Goal: Task Accomplishment & Management: Use online tool/utility

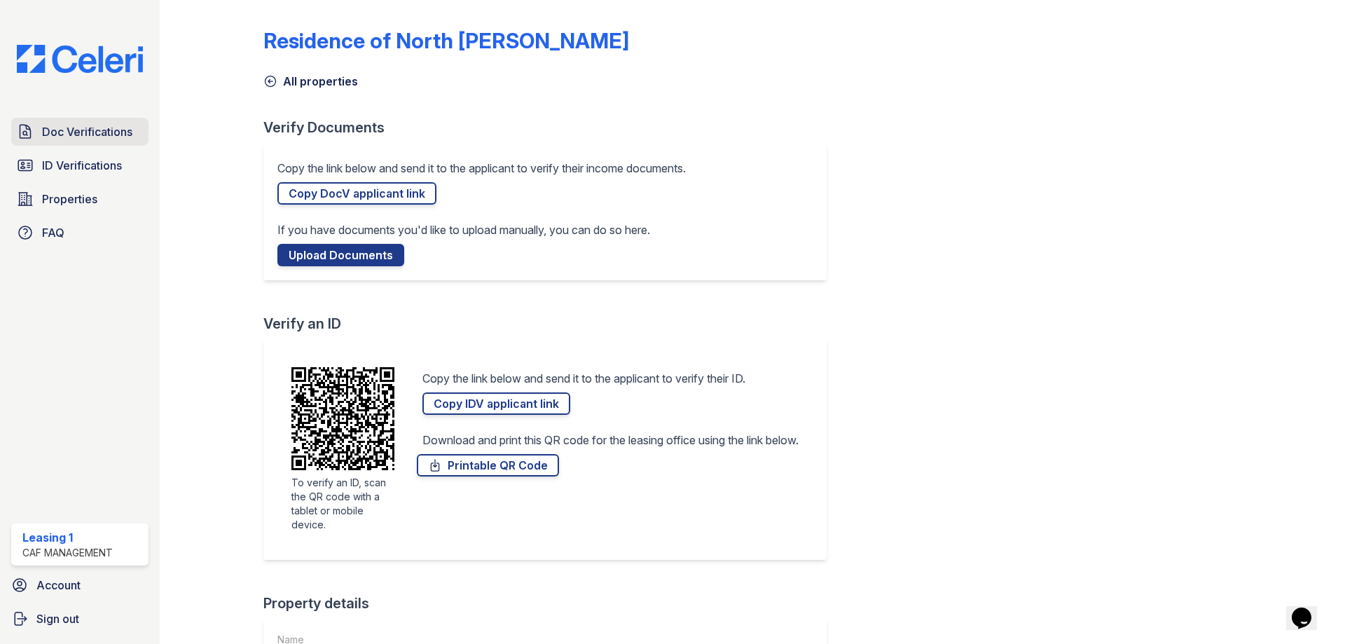
click at [55, 137] on span "Doc Verifications" at bounding box center [87, 131] width 90 height 17
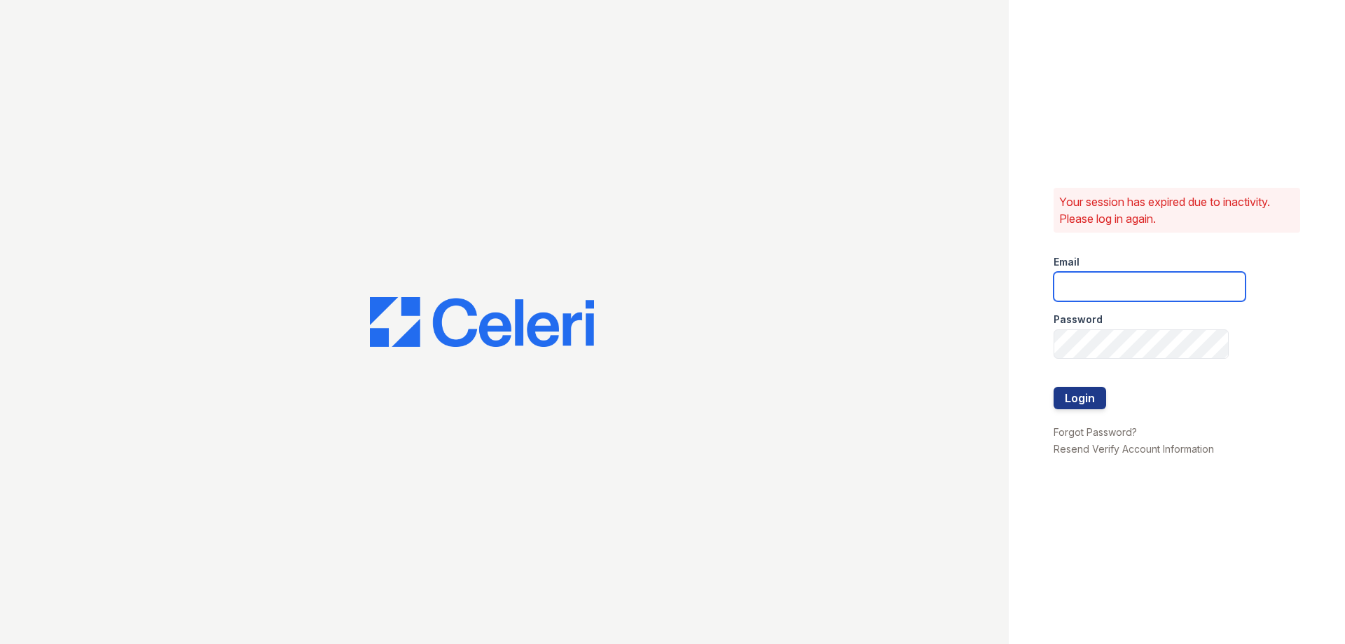
type input "[EMAIL_ADDRESS][DOMAIN_NAME]"
click at [1063, 406] on button "Login" at bounding box center [1079, 398] width 53 height 22
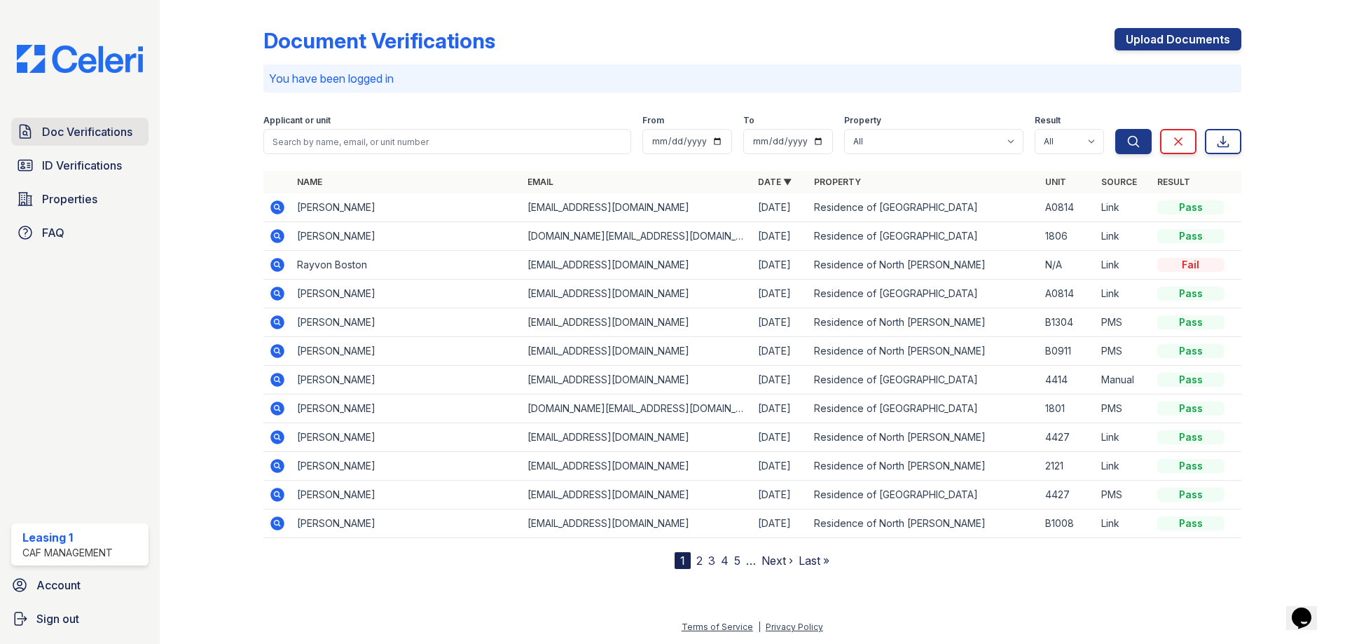
click at [88, 119] on link "Doc Verifications" at bounding box center [79, 132] width 137 height 28
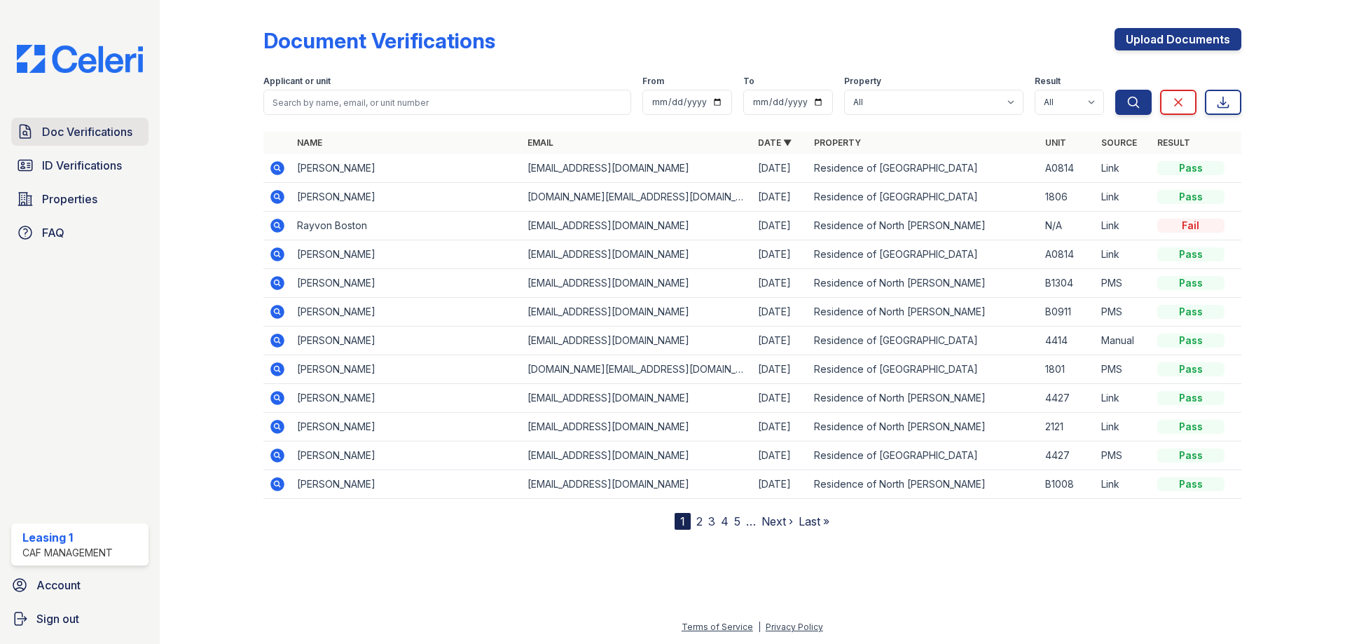
click at [116, 136] on span "Doc Verifications" at bounding box center [87, 131] width 90 height 17
click at [112, 163] on span "ID Verifications" at bounding box center [82, 165] width 80 height 17
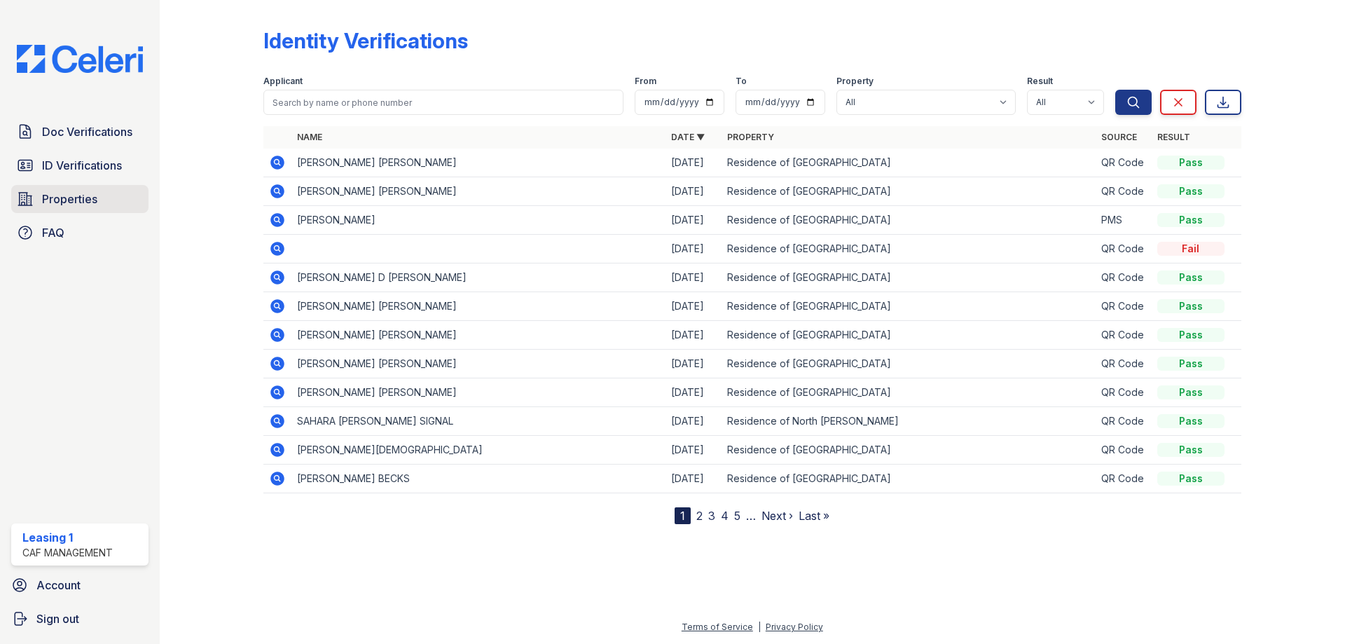
click at [87, 202] on span "Properties" at bounding box center [69, 199] width 55 height 17
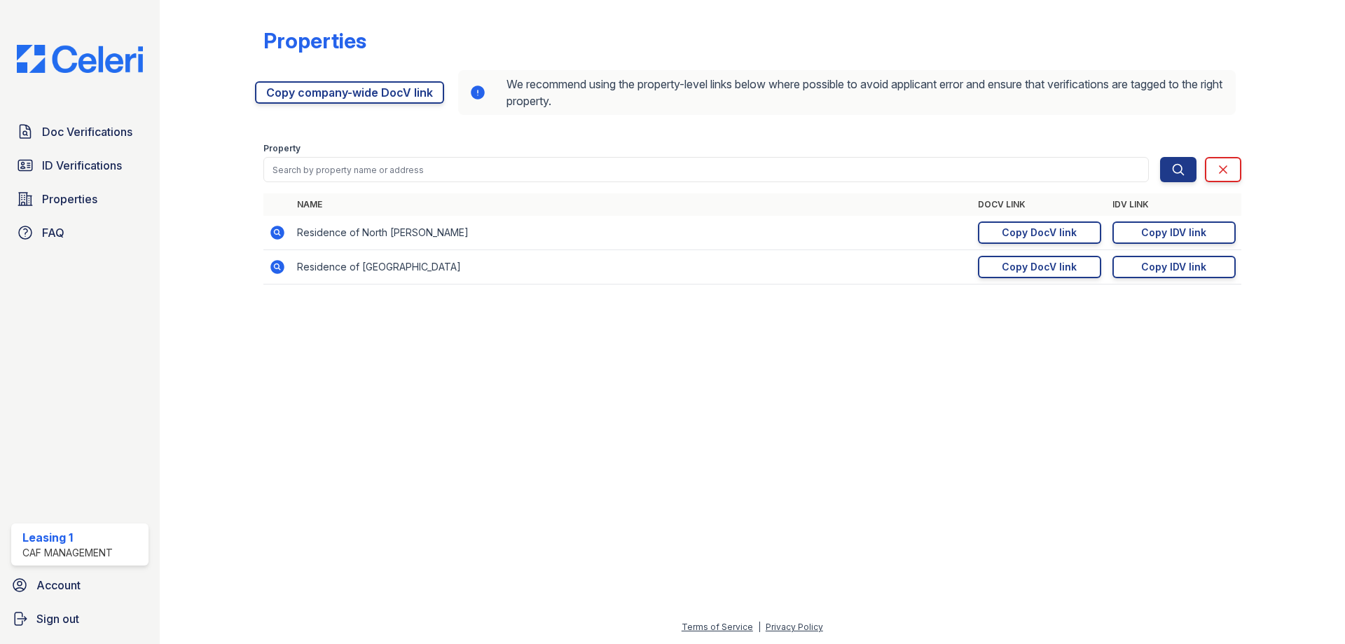
click at [281, 228] on icon at bounding box center [277, 233] width 14 height 14
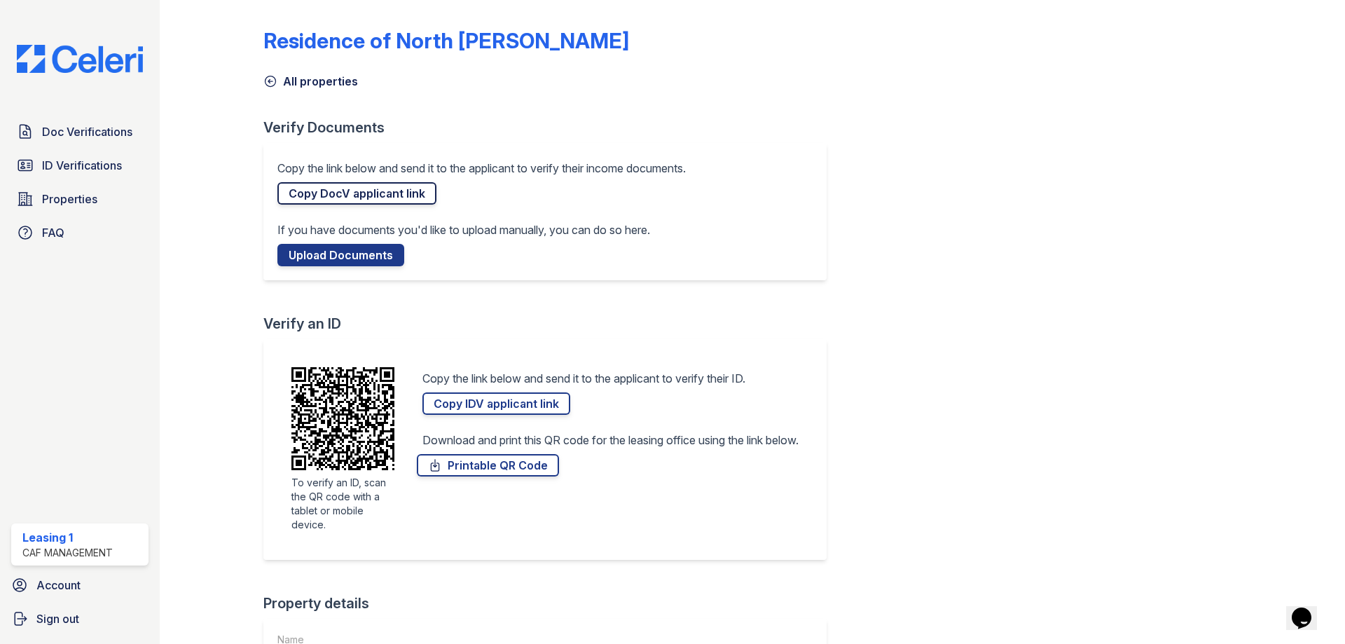
click at [296, 190] on link "Copy DocV applicant link" at bounding box center [356, 193] width 159 height 22
